Goal: Task Accomplishment & Management: Manage account settings

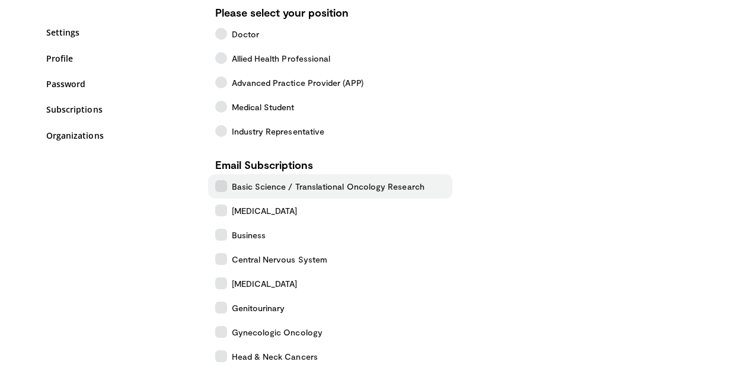
scroll to position [237, 0]
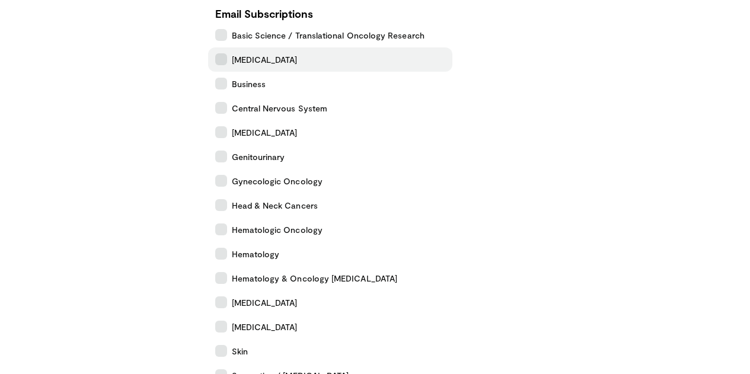
click at [215, 55] on icon at bounding box center [221, 59] width 12 height 12
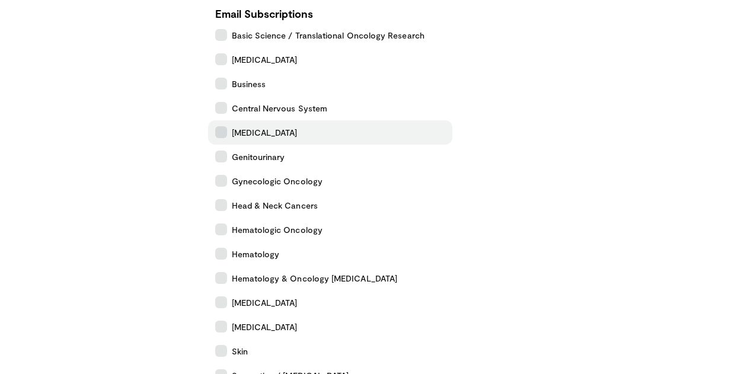
click at [215, 135] on icon at bounding box center [221, 132] width 12 height 12
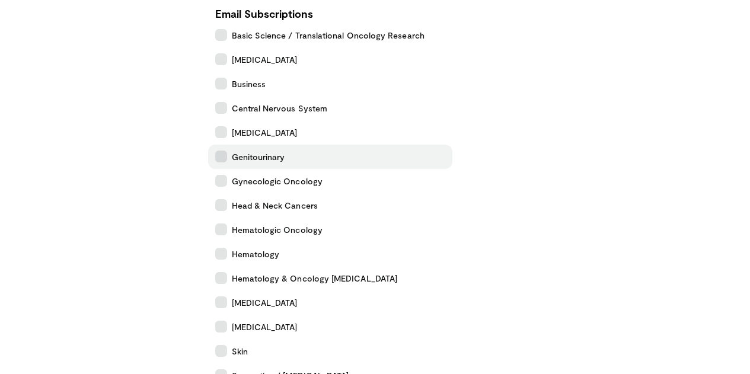
click at [215, 161] on icon at bounding box center [221, 157] width 12 height 12
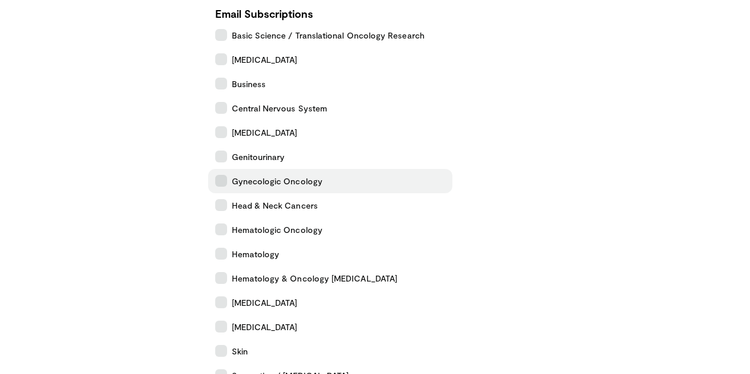
click at [210, 188] on label "Gynecologic Oncology" at bounding box center [330, 181] width 245 height 24
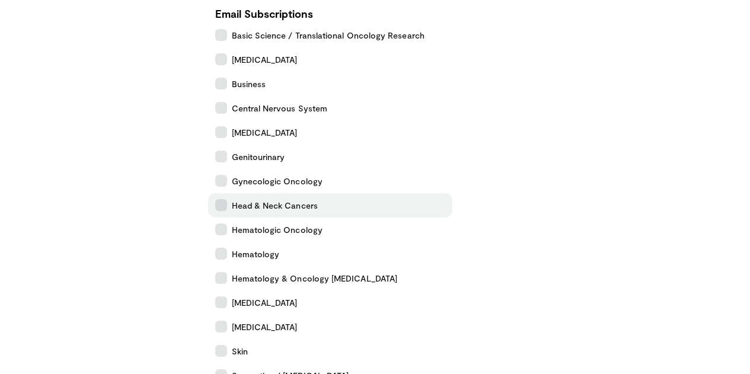
click at [208, 213] on label "Head & Neck Cancers" at bounding box center [330, 205] width 245 height 24
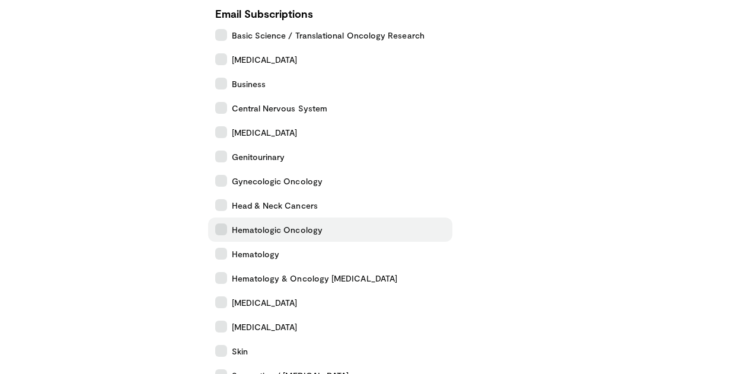
click at [215, 227] on icon at bounding box center [221, 229] width 12 height 12
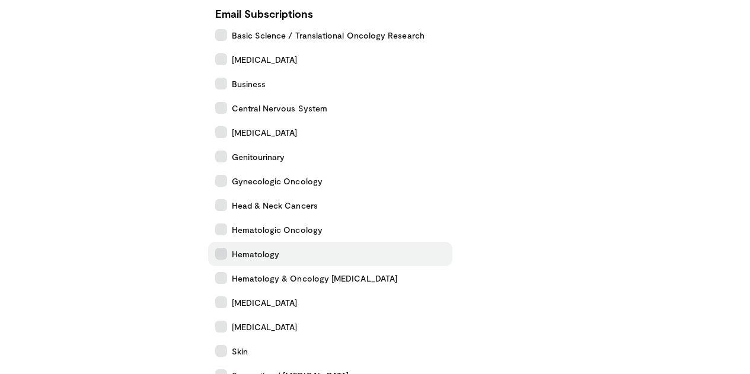
click at [208, 247] on label "Hematology" at bounding box center [330, 254] width 245 height 24
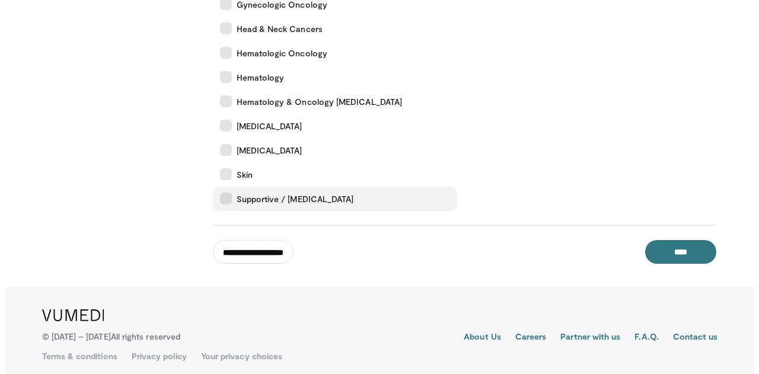
scroll to position [415, 0]
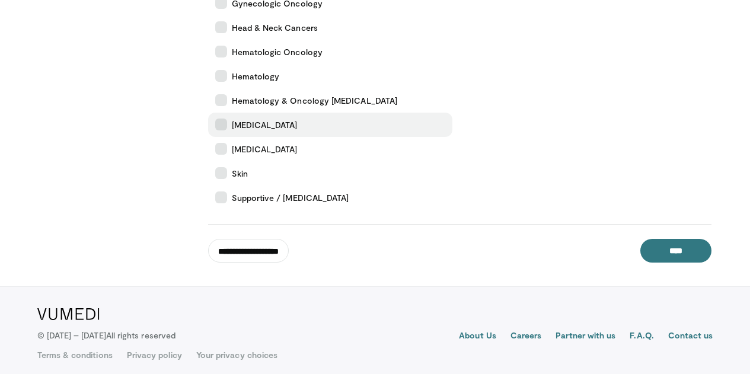
click at [208, 118] on label "[MEDICAL_DATA]" at bounding box center [330, 125] width 245 height 24
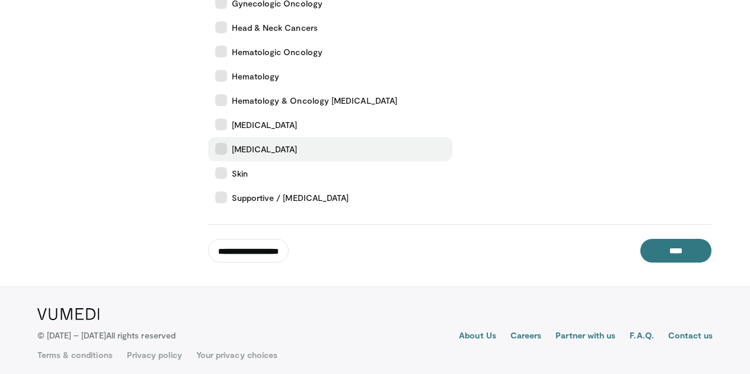
click at [208, 139] on label "[MEDICAL_DATA]" at bounding box center [330, 149] width 245 height 24
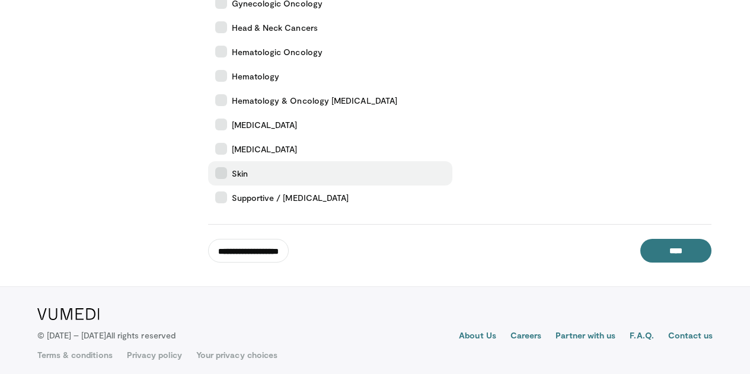
click at [208, 166] on label "Skin" at bounding box center [330, 173] width 245 height 24
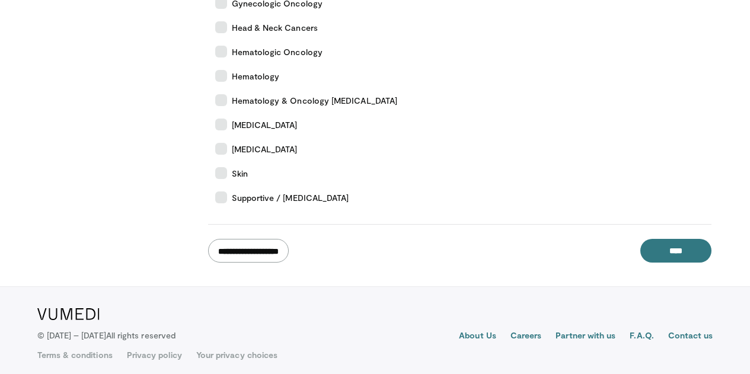
click at [240, 260] on input "**********" at bounding box center [248, 251] width 81 height 24
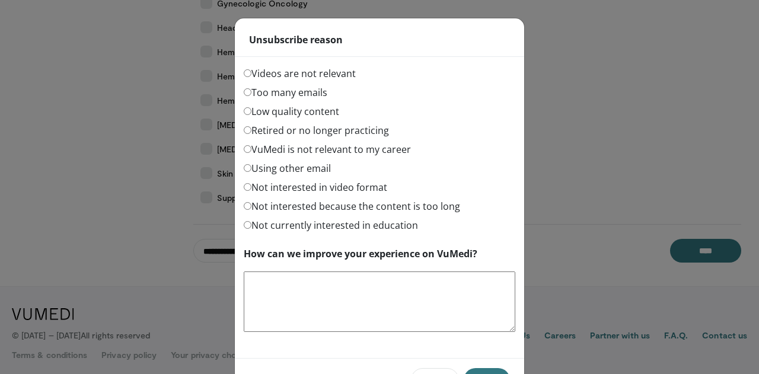
click at [284, 91] on label "Too many emails" at bounding box center [286, 92] width 84 height 14
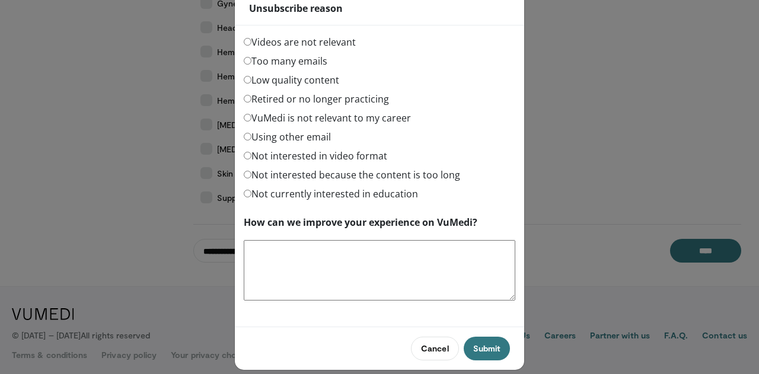
scroll to position [46, 0]
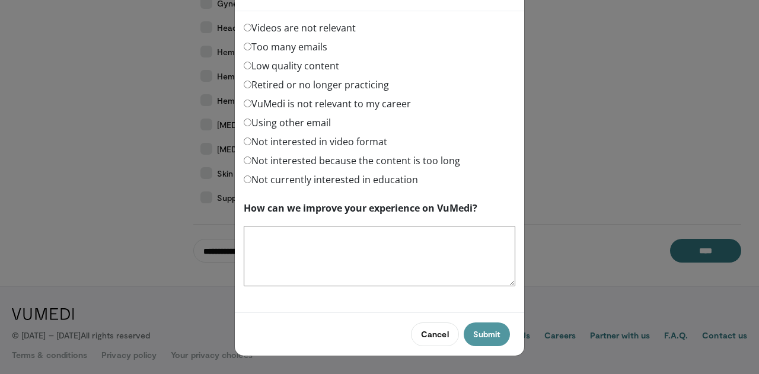
click at [477, 327] on button "Submit" at bounding box center [487, 334] width 46 height 24
